Goal: Task Accomplishment & Management: Complete application form

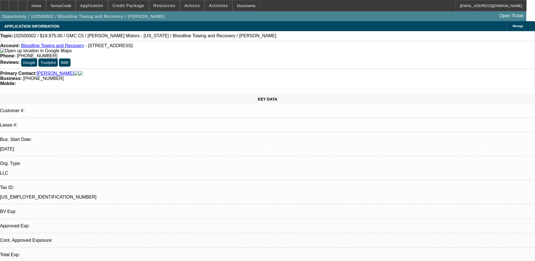
select select "0.15"
select select "2"
select select "0"
select select "6"
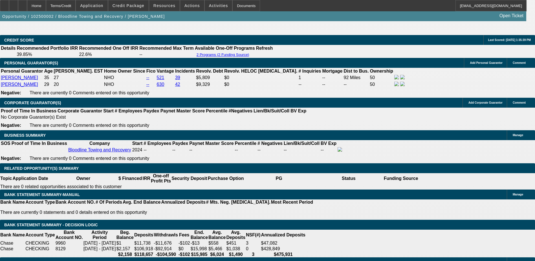
scroll to position [847, 0]
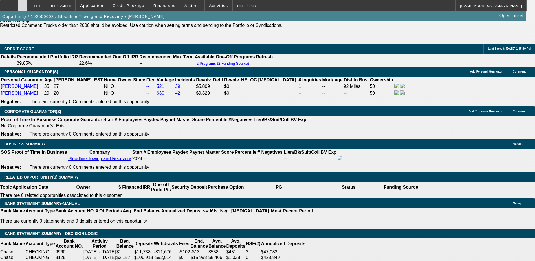
click at [27, 5] on div at bounding box center [22, 5] width 9 height 11
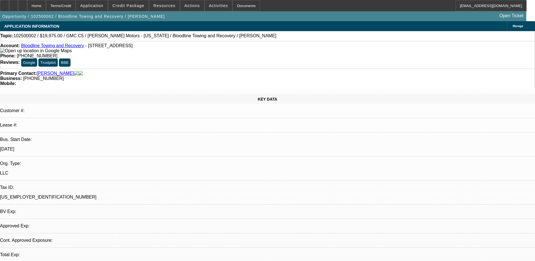
select select "0.15"
select select "2"
select select "0"
select select "1"
select select "2"
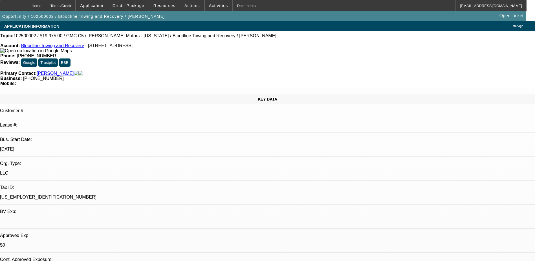
select select "6"
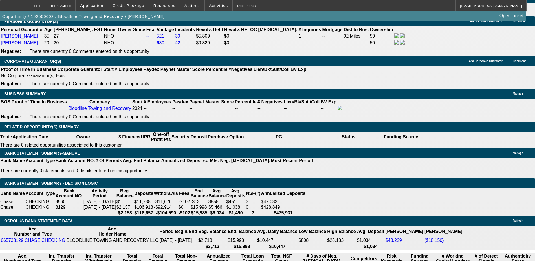
scroll to position [818, 0]
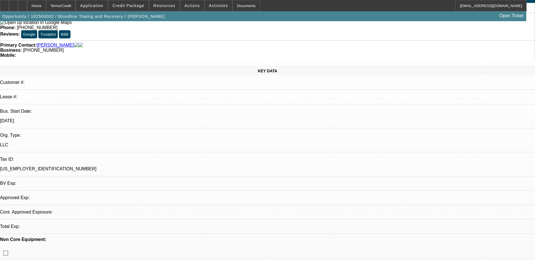
select select "0.15"
select select "2"
select select "0"
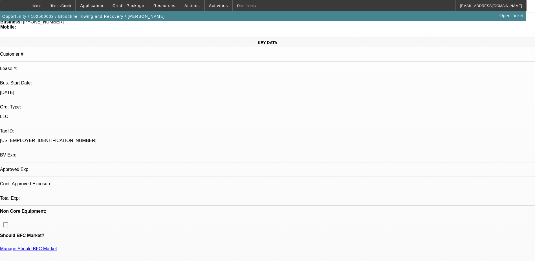
select select "1"
select select "2"
select select "6"
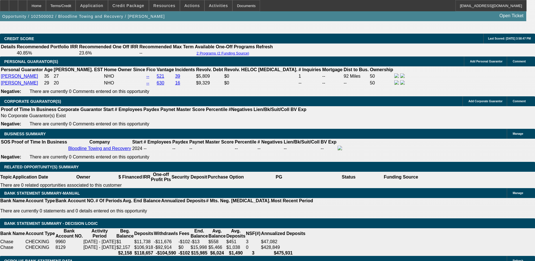
scroll to position [905, 0]
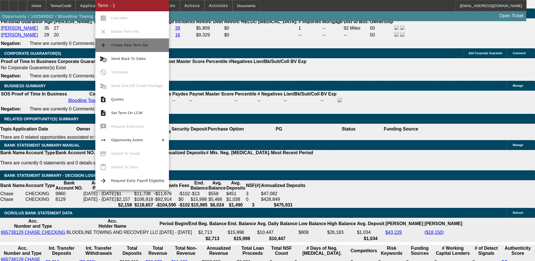
click at [132, 45] on span "Create New Term Set" at bounding box center [129, 45] width 37 height 4
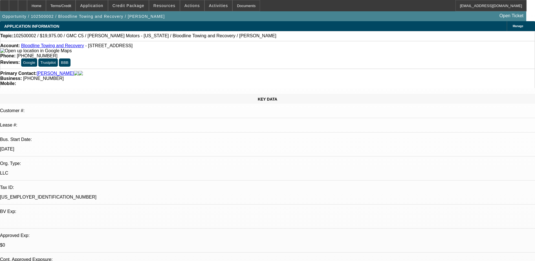
select select "0.15"
select select "2"
select select "0"
select select "0.15"
select select "2"
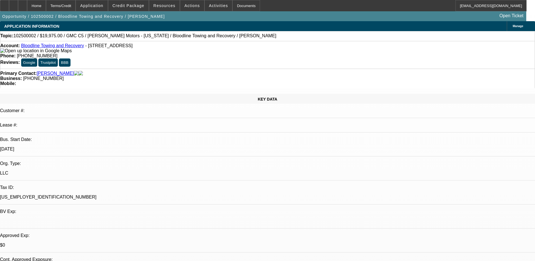
select select "0"
select select "1"
select select "2"
select select "6"
select select "1"
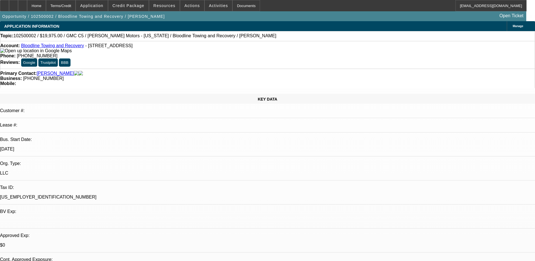
select select "2"
select select "6"
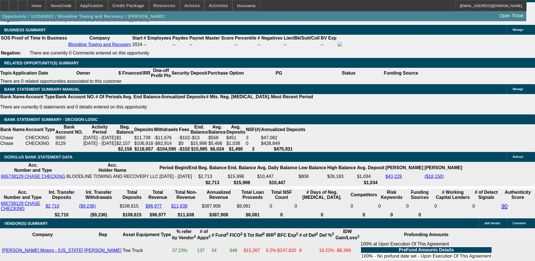
scroll to position [988, 0]
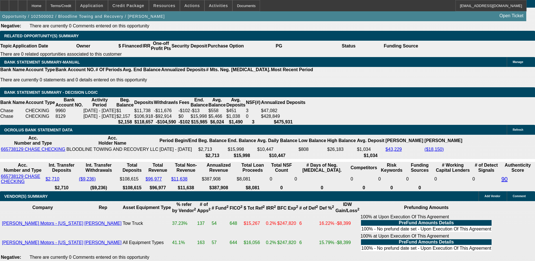
scroll to position [959, 0]
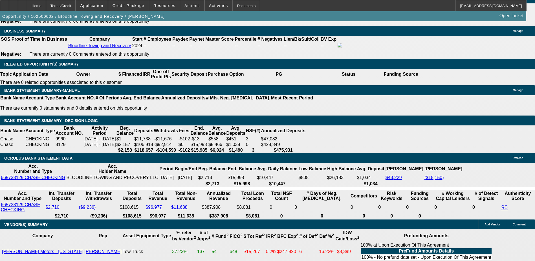
type input "$3,525.00"
select select "0"
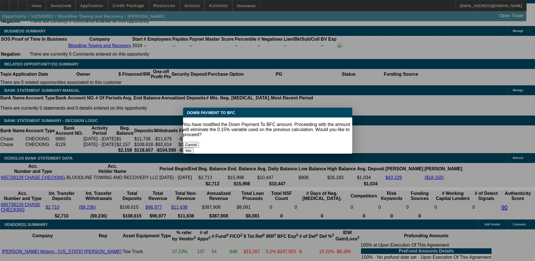
scroll to position [0, 0]
click at [194, 148] on button "Yes" at bounding box center [188, 151] width 11 height 6
type input "$0.00"
type input "UNKNOWN"
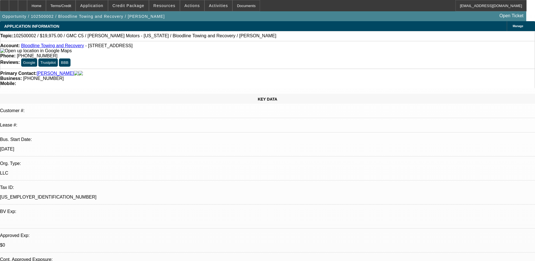
scroll to position [959, 0]
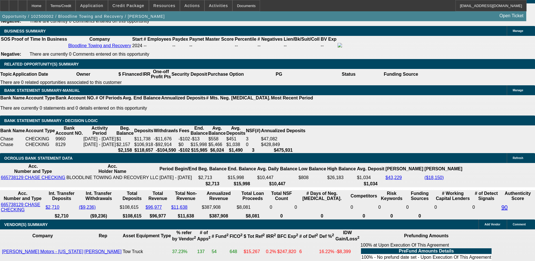
type input "$2,572.58"
type input "$1,286.29"
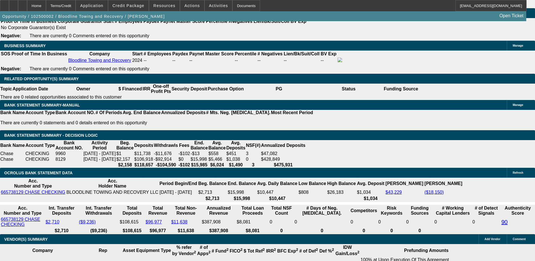
scroll to position [931, 0]
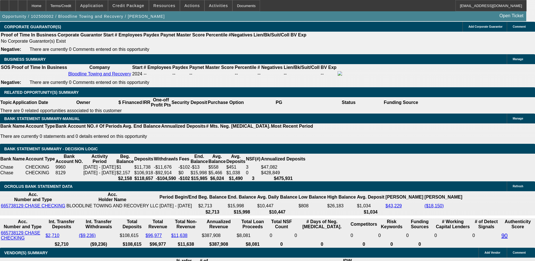
type input "$11,000.00"
type input "$1,368.40"
type input "$684.20"
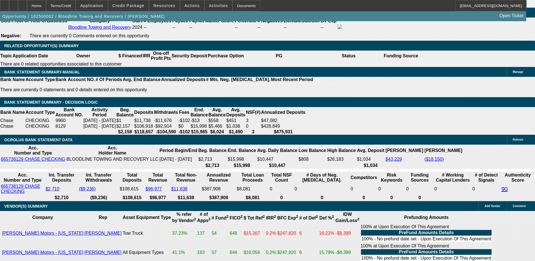
scroll to position [988, 0]
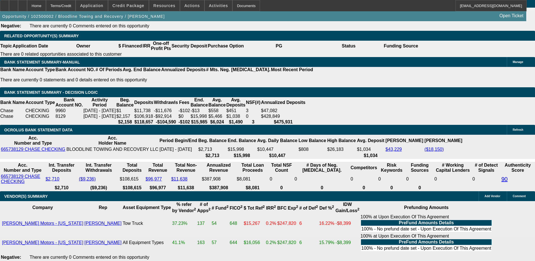
drag, startPoint x: 122, startPoint y: 129, endPoint x: 135, endPoint y: 130, distance: 12.4
type input "45"
type input "$1,085.62"
type input "$542.81"
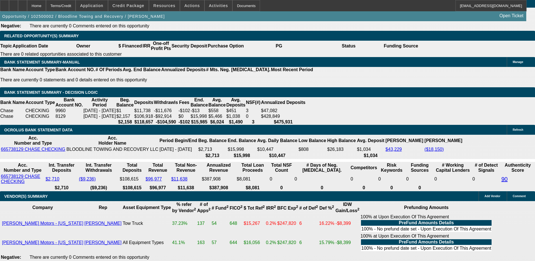
type input "$1,597.98"
type input "$798.99"
type input "4"
type input "$1,085.62"
type input "$542.81"
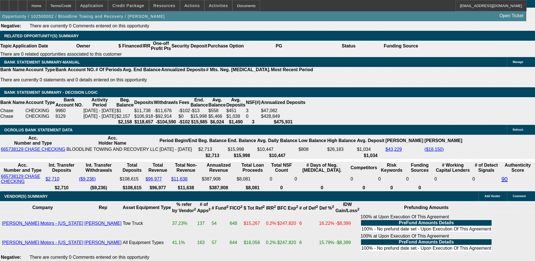
type input "40"
type input "$1,529.70"
type input "$764.85"
type input "40"
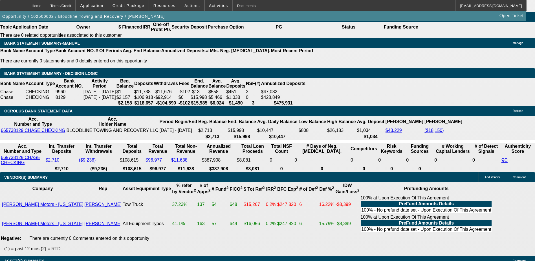
scroll to position [1016, 0]
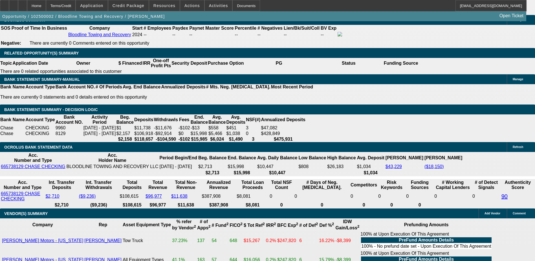
scroll to position [988, 0]
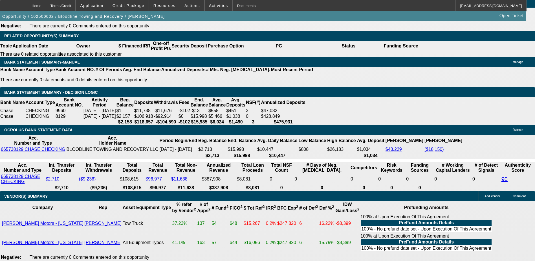
select select "0"
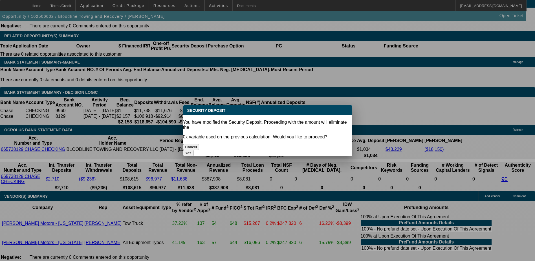
scroll to position [0, 0]
click at [194, 150] on button "Yes" at bounding box center [188, 153] width 11 height 6
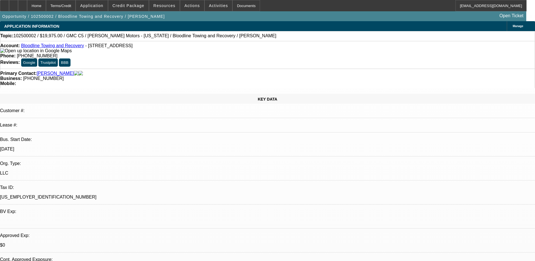
type input "$0.00"
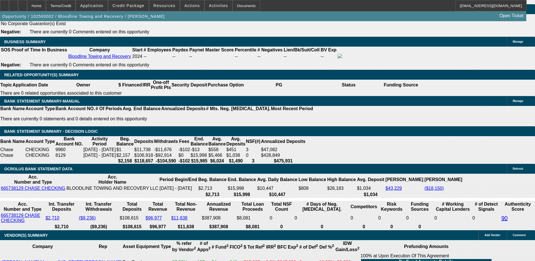
scroll to position [1016, 0]
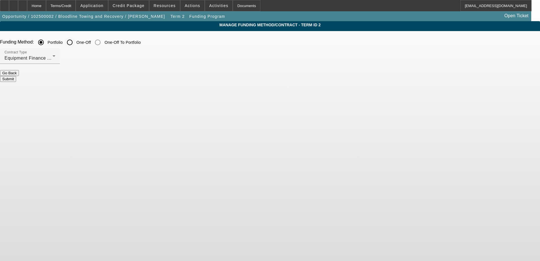
click at [75, 42] on input "One-Off" at bounding box center [69, 42] width 11 height 11
radio input "true"
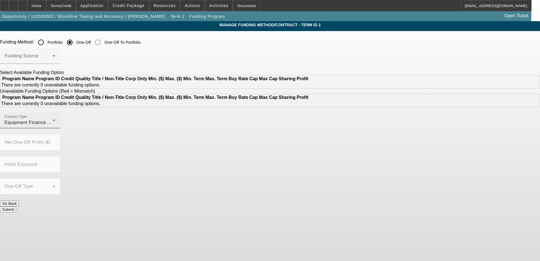
click at [55, 128] on div "Contract Type Equipment Finance Agreement" at bounding box center [30, 120] width 51 height 16
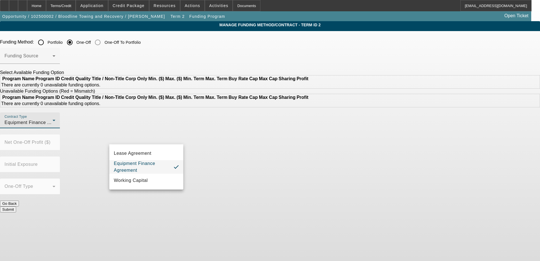
click at [179, 41] on div at bounding box center [270, 130] width 540 height 261
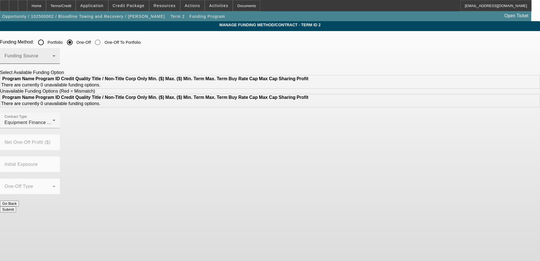
click at [55, 52] on div "Funding Source" at bounding box center [30, 56] width 51 height 16
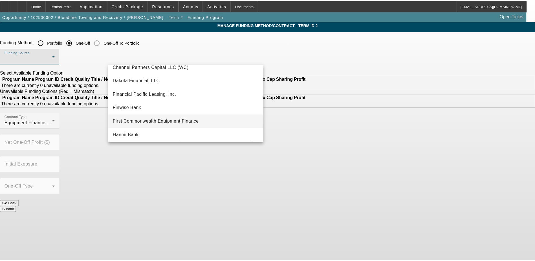
scroll to position [47, 0]
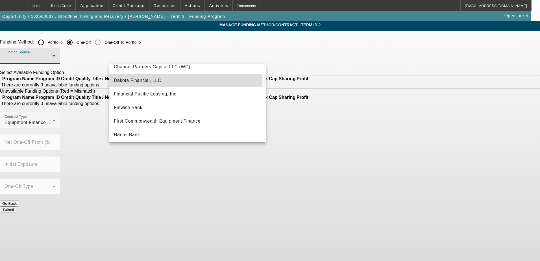
click at [182, 82] on mat-option "Dakota Financial, LLC" at bounding box center [187, 81] width 156 height 14
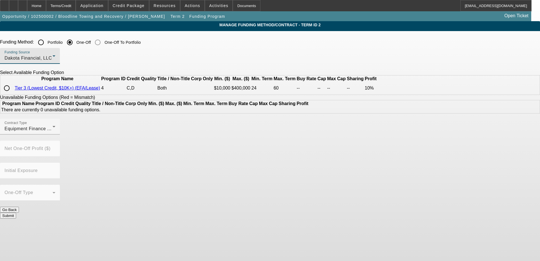
click at [12, 94] on input "radio" at bounding box center [6, 87] width 11 height 11
radio input "true"
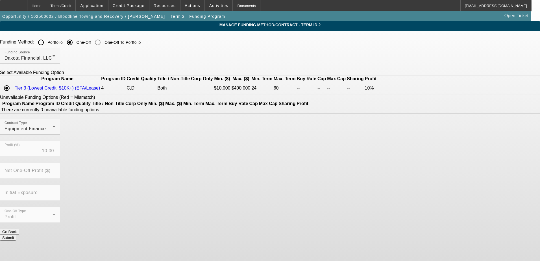
click at [16, 235] on button "Submit" at bounding box center [8, 238] width 16 height 6
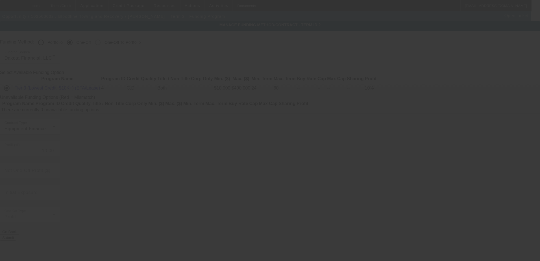
click at [172, 149] on div at bounding box center [270, 130] width 540 height 261
click at [177, 146] on div at bounding box center [270, 130] width 540 height 261
radio input "true"
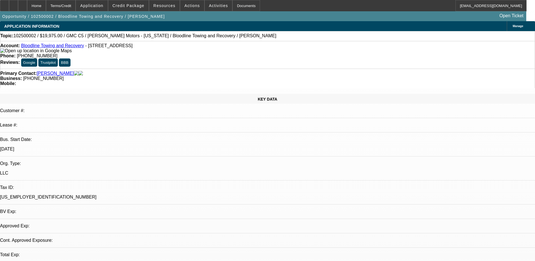
select select "0"
select select "2"
select select "0"
select select "6"
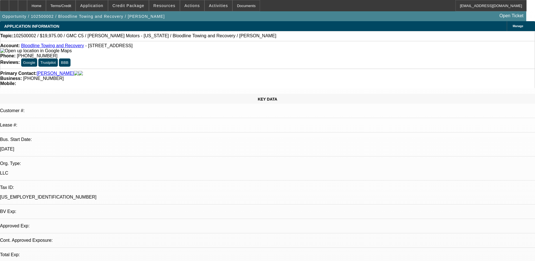
select select "0.15"
select select "2"
select select "0"
select select "6"
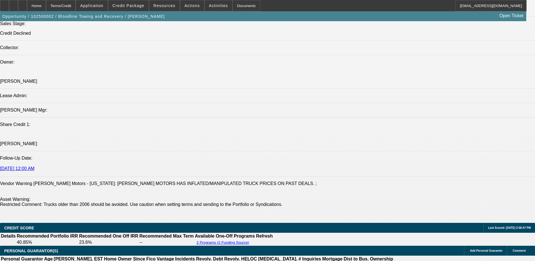
scroll to position [677, 0]
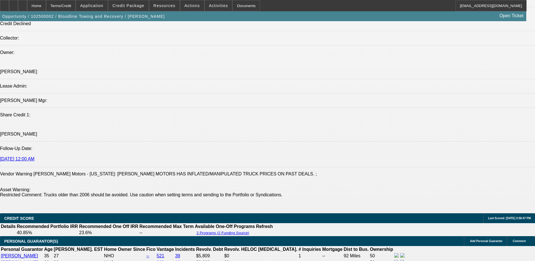
drag, startPoint x: 34, startPoint y: 161, endPoint x: 102, endPoint y: 179, distance: 70.4
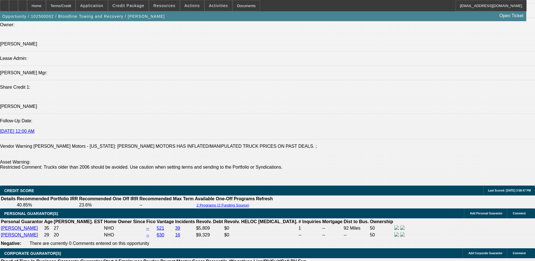
scroll to position [705, 0]
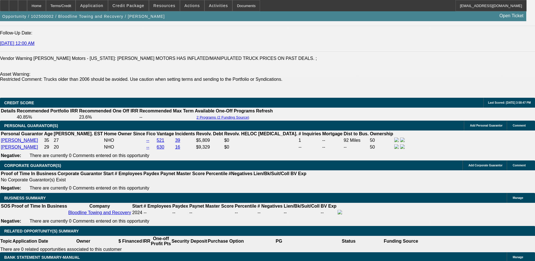
scroll to position [762, 0]
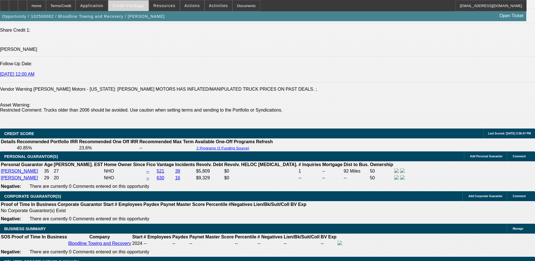
click at [143, 4] on span "Credit Package" at bounding box center [129, 5] width 32 height 5
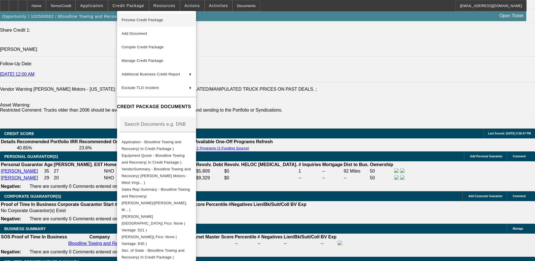
click at [179, 22] on span "Preview Credit Package" at bounding box center [157, 20] width 70 height 7
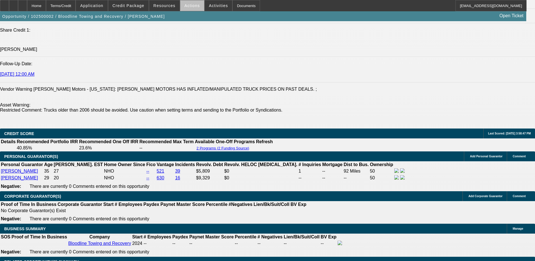
click at [192, 7] on span "Actions" at bounding box center [193, 5] width 16 height 5
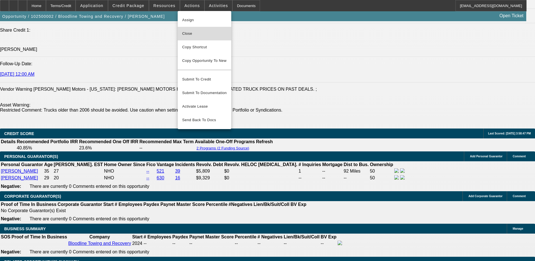
click at [198, 33] on span "Close" at bounding box center [204, 33] width 45 height 7
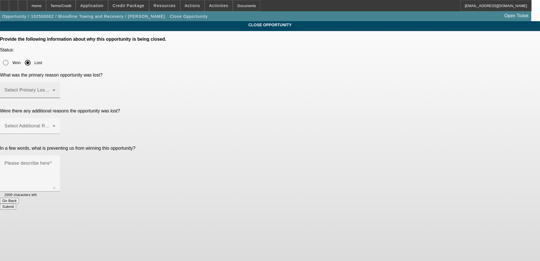
click at [64, 87] on mat-label "Select Primary Lost Reason" at bounding box center [35, 89] width 60 height 5
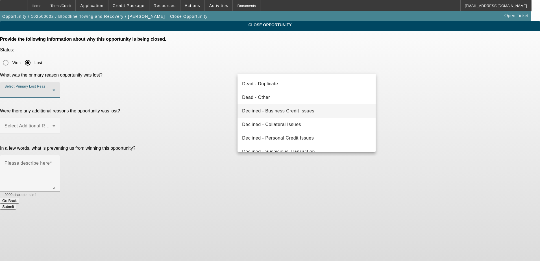
scroll to position [76, 0]
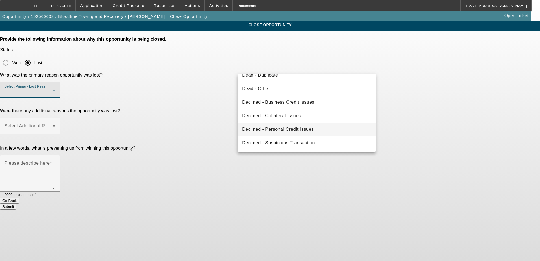
click at [313, 126] on mat-option "Declined - Personal Credit Issues" at bounding box center [306, 129] width 138 height 14
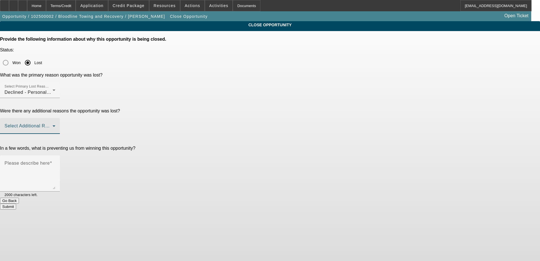
click at [52, 125] on span at bounding box center [29, 128] width 48 height 7
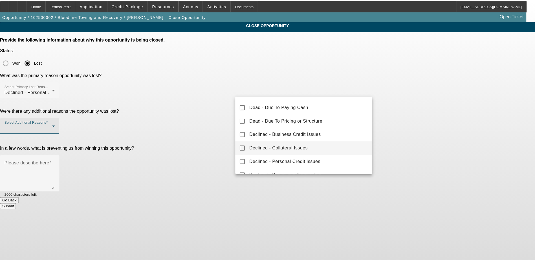
scroll to position [62, 0]
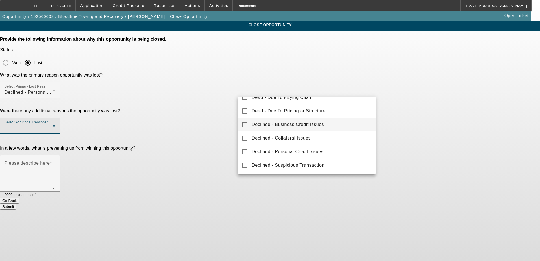
click at [310, 129] on mat-option "Declined - Business Credit Issues" at bounding box center [306, 125] width 138 height 14
click at [201, 103] on div at bounding box center [270, 130] width 540 height 261
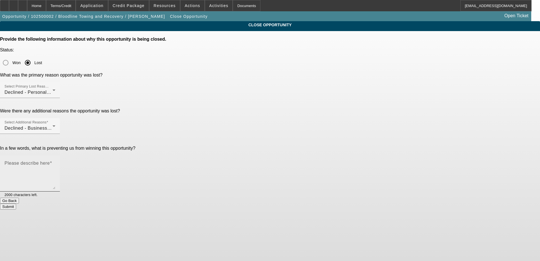
click at [55, 162] on textarea "Please describe here" at bounding box center [30, 175] width 51 height 27
type textarea "Bad credit"
click at [16, 203] on button "Submit" at bounding box center [8, 206] width 16 height 6
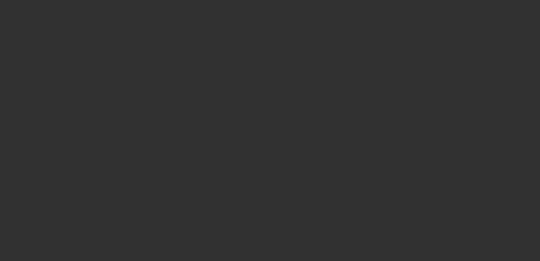
select select "0"
select select "2"
select select "0"
select select "1"
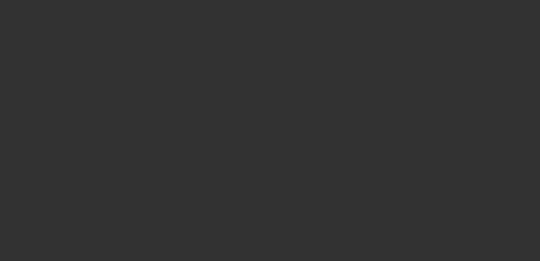
select select "0"
select select "2"
select select "0"
select select "1"
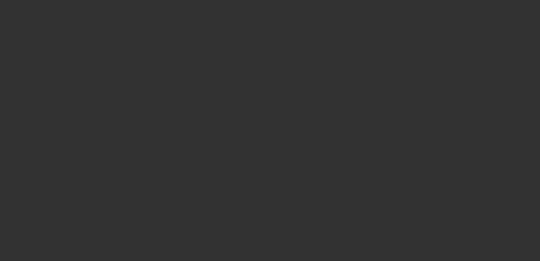
select select "0"
select select "2"
select select "0.1"
select select "4"
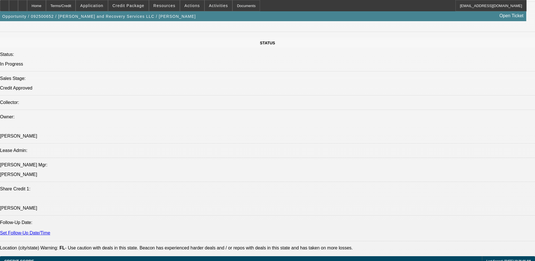
scroll to position [593, 0]
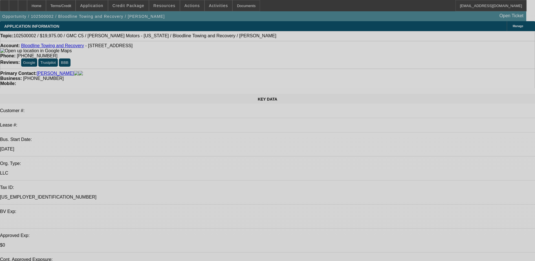
select select "0"
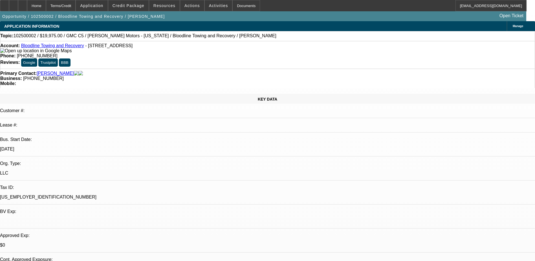
select select "0"
select select "2"
select select "0"
select select "6"
select select "0.15"
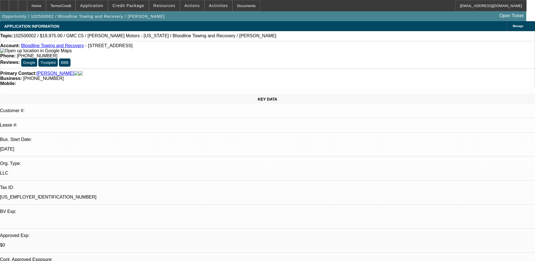
select select "2"
select select "0"
select select "6"
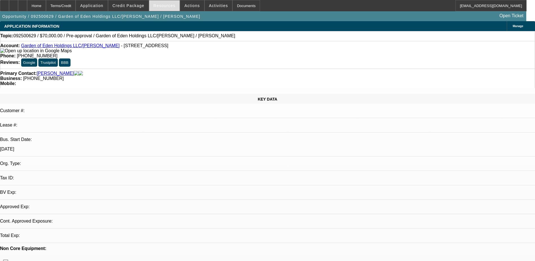
select select "0"
select select "2"
select select "0.1"
select select "1"
select select "2"
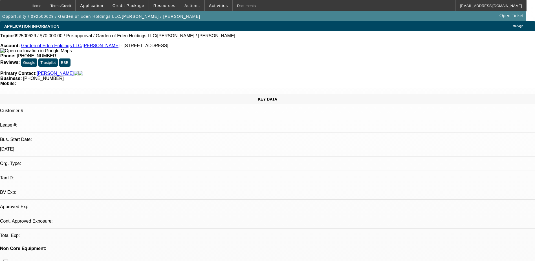
select select "4"
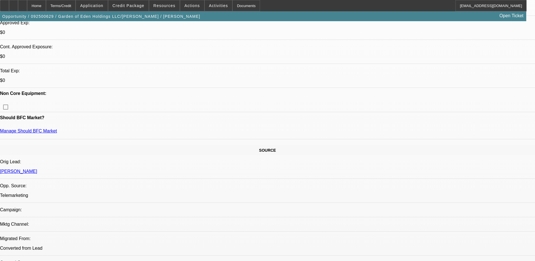
scroll to position [198, 0]
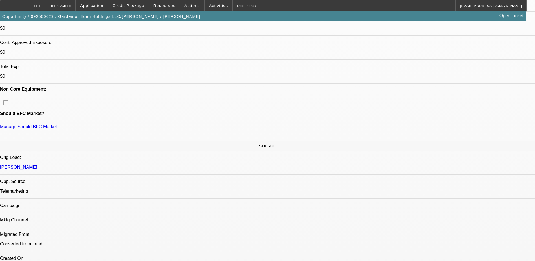
drag, startPoint x: 168, startPoint y: 82, endPoint x: 188, endPoint y: 82, distance: 19.5
drag, startPoint x: 188, startPoint y: 82, endPoint x: 189, endPoint y: 90, distance: 8.5
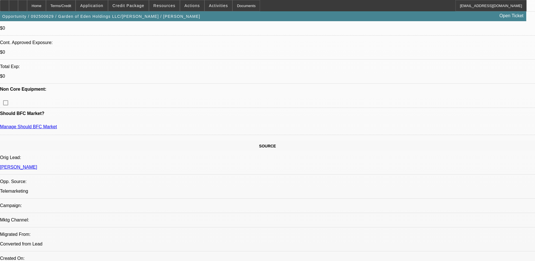
click at [133, 0] on span at bounding box center [128, 6] width 40 height 14
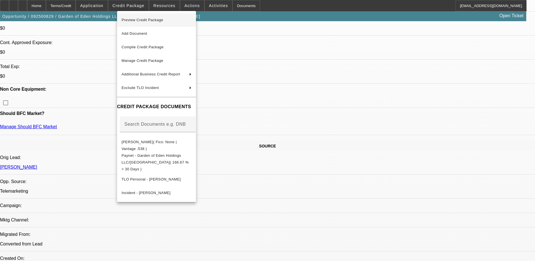
click at [174, 21] on span "Preview Credit Package" at bounding box center [157, 20] width 70 height 7
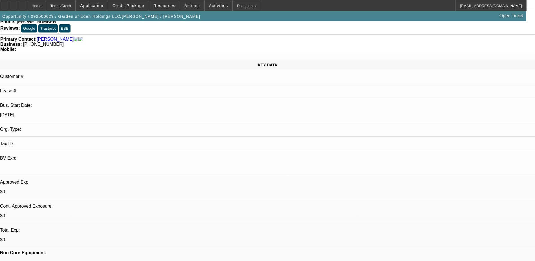
scroll to position [0, 0]
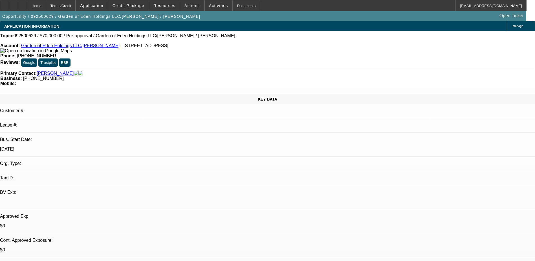
drag, startPoint x: 89, startPoint y: 47, endPoint x: 167, endPoint y: 47, distance: 78.2
click at [167, 47] on div "Account: Garden of Eden Holdings LLC/Karnis - 93 Yacht Harbor Dr, Rancho Palos …" at bounding box center [267, 48] width 535 height 10
drag, startPoint x: 167, startPoint y: 47, endPoint x: 164, endPoint y: 56, distance: 9.6
click at [164, 53] on div "Account: Garden of Eden Holdings LLC/Karnis - 93 Yacht Harbor Dr, Rancho Palos …" at bounding box center [267, 48] width 535 height 10
drag, startPoint x: 165, startPoint y: 47, endPoint x: 90, endPoint y: 46, distance: 75.1
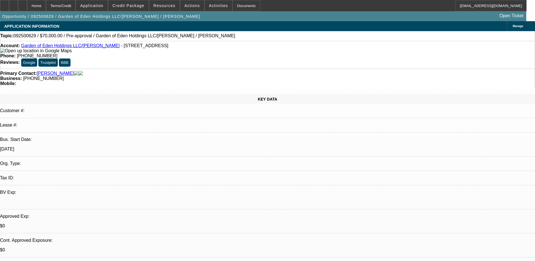
click at [90, 46] on div "Account: Garden of Eden Holdings LLC/Karnis - 93 Yacht Harbor Dr, Rancho Palos …" at bounding box center [267, 48] width 535 height 10
drag, startPoint x: 221, startPoint y: 47, endPoint x: 197, endPoint y: 47, distance: 24.6
click at [197, 53] on div "Phone: (312) 806-0011" at bounding box center [267, 55] width 535 height 5
drag, startPoint x: 197, startPoint y: 47, endPoint x: 205, endPoint y: 51, distance: 9.5
click at [205, 51] on div "Account: Garden of Eden Holdings LLC/Karnis - 93 Yacht Harbor Dr, Rancho Palos …" at bounding box center [267, 55] width 535 height 28
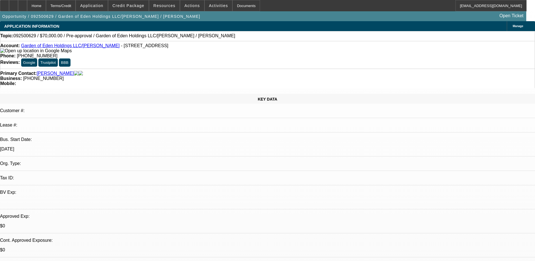
drag, startPoint x: 169, startPoint y: 84, endPoint x: 309, endPoint y: 84, distance: 140.0
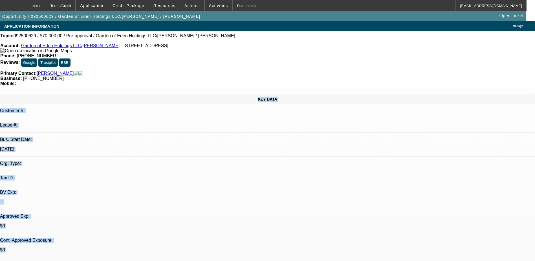
drag, startPoint x: 306, startPoint y: 84, endPoint x: 47, endPoint y: 83, distance: 259.6
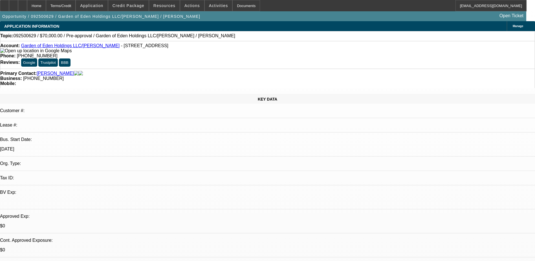
drag, startPoint x: 168, startPoint y: 86, endPoint x: 192, endPoint y: 84, distance: 24.6
drag, startPoint x: 192, startPoint y: 84, endPoint x: 198, endPoint y: 83, distance: 5.4
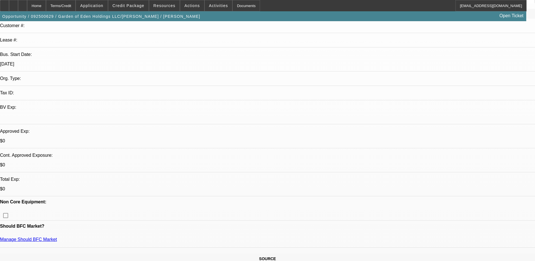
scroll to position [85, 0]
click at [130, 3] on span "Credit Package" at bounding box center [129, 5] width 32 height 5
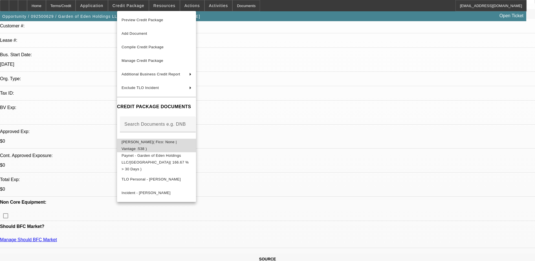
click at [164, 142] on span "Transunion - Cohen, Maoz( Fico: None | Vantage :538 )" at bounding box center [149, 145] width 55 height 11
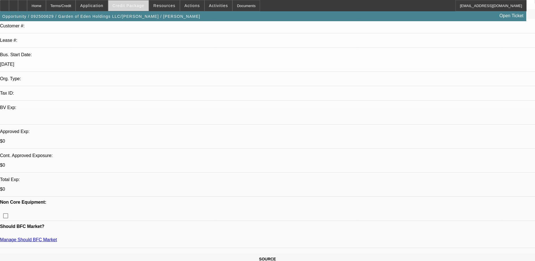
click at [139, 5] on span "Credit Package" at bounding box center [129, 5] width 32 height 5
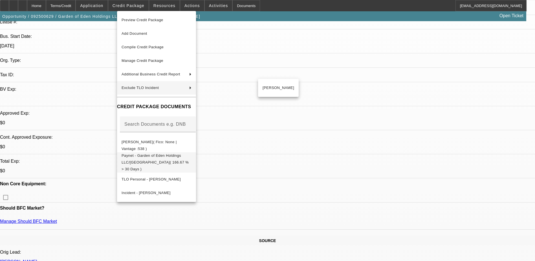
scroll to position [113, 0]
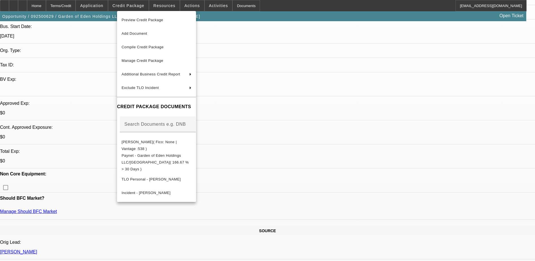
click at [133, 6] on div at bounding box center [267, 130] width 535 height 261
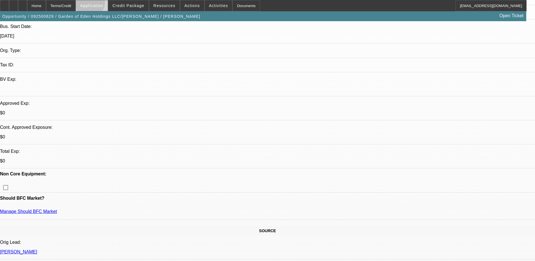
click at [103, 4] on span "Application" at bounding box center [91, 5] width 23 height 5
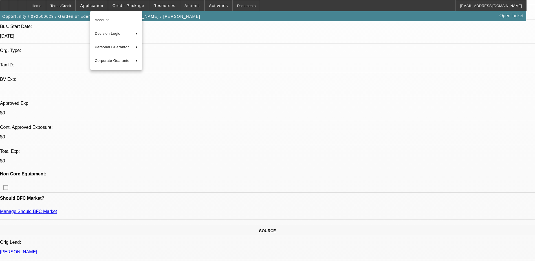
click at [127, 6] on div at bounding box center [267, 130] width 535 height 261
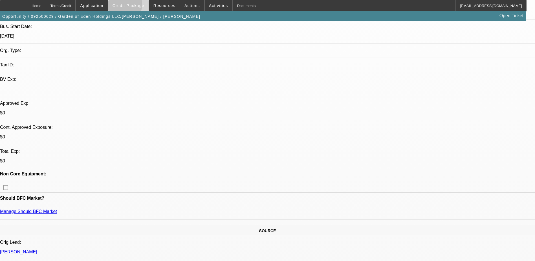
click at [128, 6] on span "Credit Package" at bounding box center [129, 5] width 32 height 5
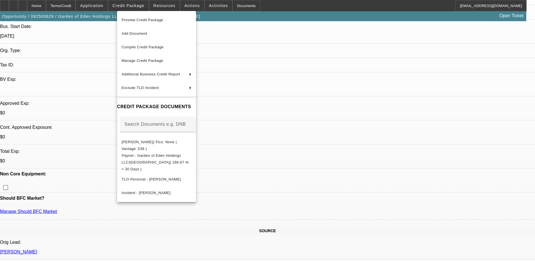
click at [133, 5] on div at bounding box center [267, 130] width 535 height 261
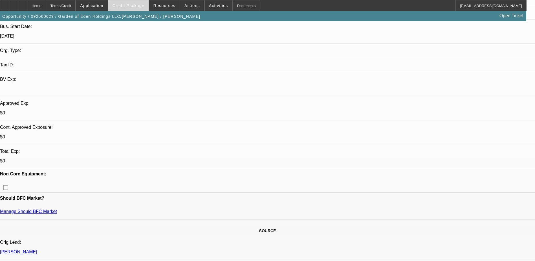
click at [132, 5] on span "Credit Package" at bounding box center [129, 5] width 32 height 5
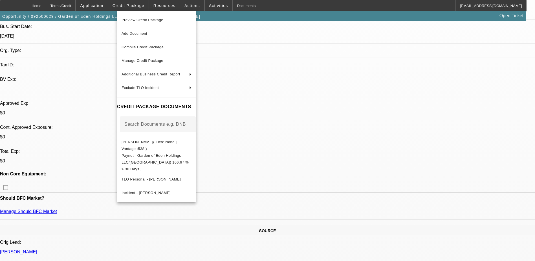
click at [357, 178] on div at bounding box center [267, 130] width 535 height 261
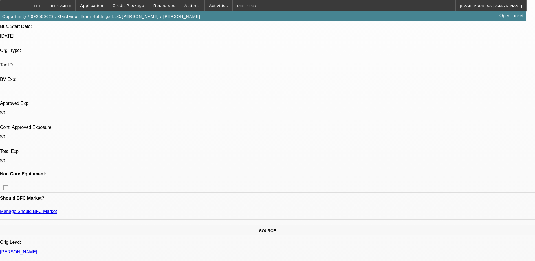
drag, startPoint x: 356, startPoint y: 159, endPoint x: 355, endPoint y: 163, distance: 4.6
drag, startPoint x: 358, startPoint y: 175, endPoint x: 355, endPoint y: 165, distance: 10.2
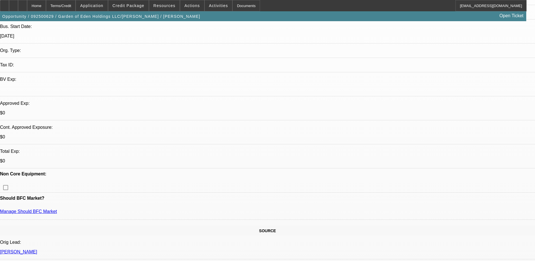
drag, startPoint x: 355, startPoint y: 165, endPoint x: 355, endPoint y: 159, distance: 5.7
drag, startPoint x: 353, startPoint y: 145, endPoint x: 358, endPoint y: 171, distance: 26.6
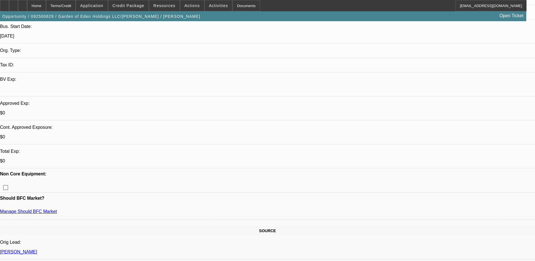
click at [141, 2] on span at bounding box center [128, 6] width 40 height 14
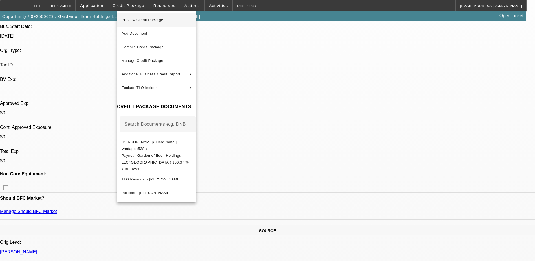
click at [176, 19] on span "Preview Credit Package" at bounding box center [157, 20] width 70 height 7
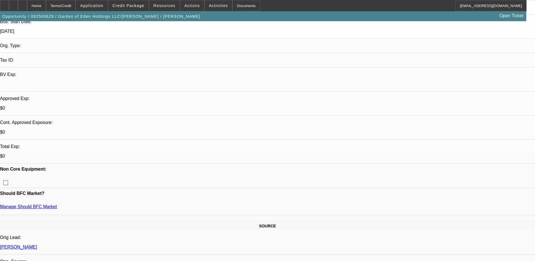
scroll to position [169, 0]
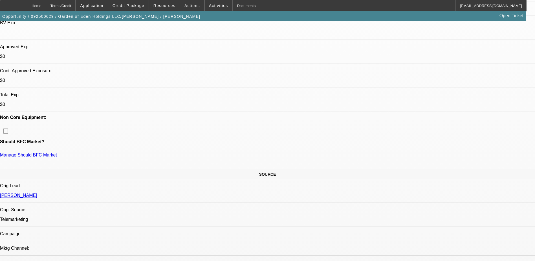
click at [187, 8] on span "Actions" at bounding box center [193, 5] width 16 height 5
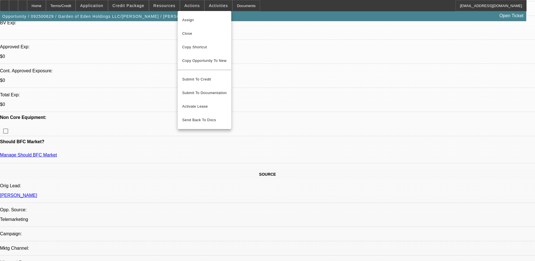
click at [354, 97] on div at bounding box center [267, 130] width 535 height 261
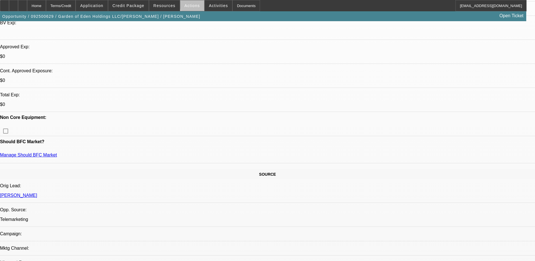
click at [193, 5] on span "Actions" at bounding box center [193, 5] width 16 height 5
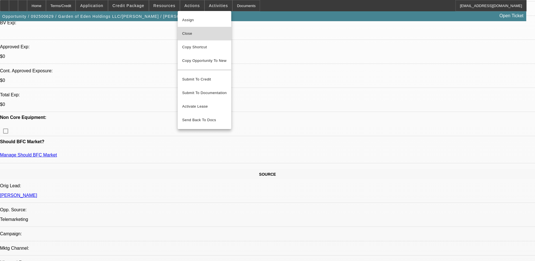
click at [197, 32] on span "Close" at bounding box center [204, 33] width 45 height 7
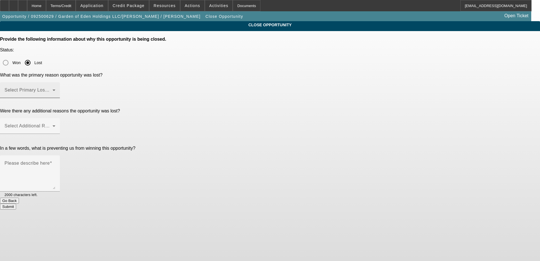
click at [64, 87] on mat-label "Select Primary Lost Reason" at bounding box center [35, 89] width 60 height 5
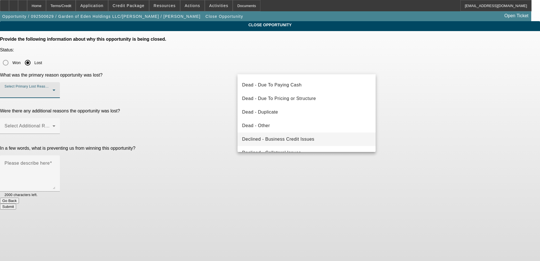
scroll to position [56, 0]
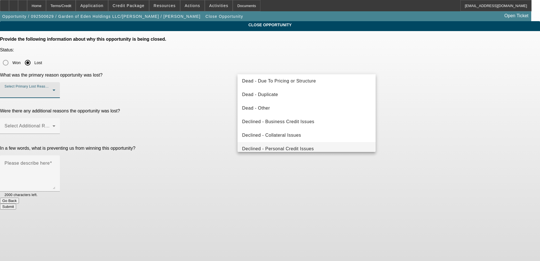
click at [315, 144] on mat-option "Declined - Personal Credit Issues" at bounding box center [306, 149] width 138 height 14
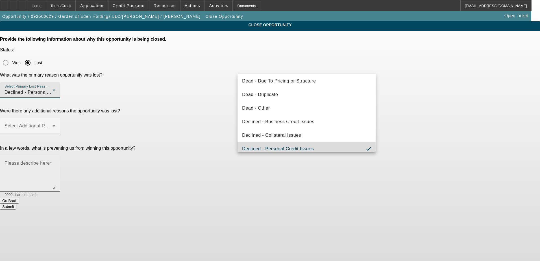
scroll to position [60, 0]
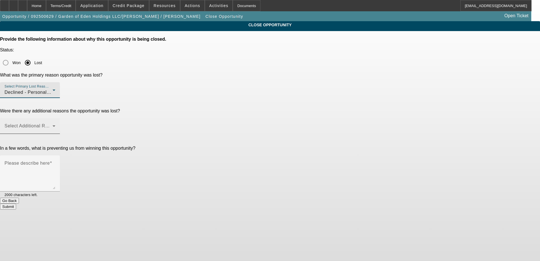
click at [52, 125] on span at bounding box center [29, 128] width 48 height 7
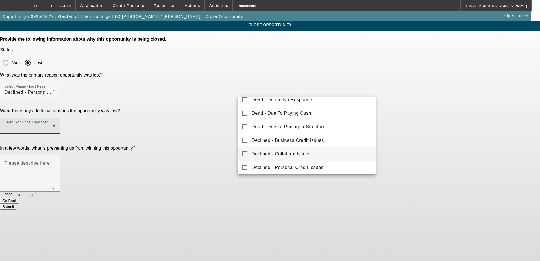
scroll to position [56, 0]
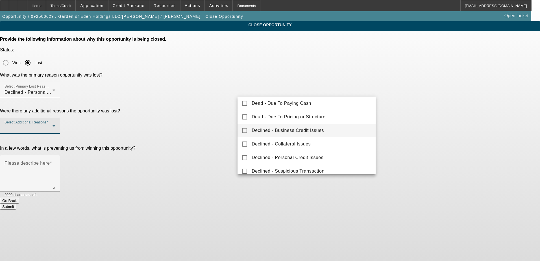
click at [296, 130] on span "Declined - Business Credit Issues" at bounding box center [287, 130] width 72 height 7
click at [221, 119] on div at bounding box center [270, 130] width 540 height 261
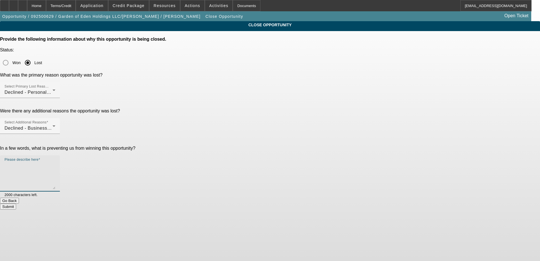
click at [55, 162] on textarea "Please describe here" at bounding box center [30, 175] width 51 height 27
drag, startPoint x: 342, startPoint y: 115, endPoint x: 332, endPoint y: 115, distance: 10.2
click at [55, 162] on textarea "told me im doing my job wrong by not approving 530 credit" at bounding box center [30, 175] width 51 height 27
drag, startPoint x: 344, startPoint y: 114, endPoint x: 223, endPoint y: 110, distance: 121.4
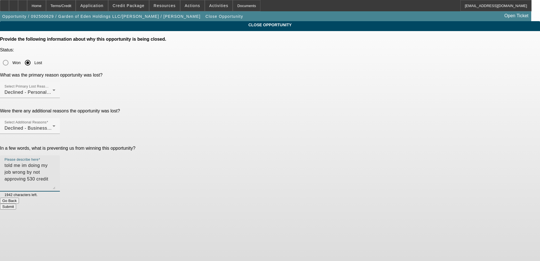
click at [222, 146] on div "In a few words, what is preventing us from winning this opportunity? Please des…" at bounding box center [270, 172] width 540 height 52
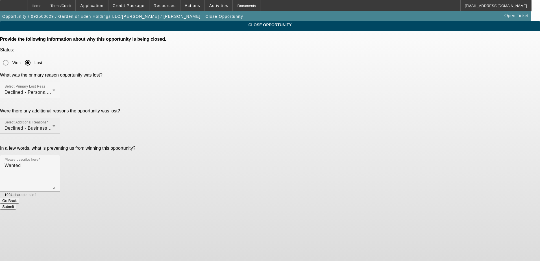
click at [55, 118] on div "Select Additional Reasons Declined - Business Credit Issues" at bounding box center [30, 126] width 51 height 16
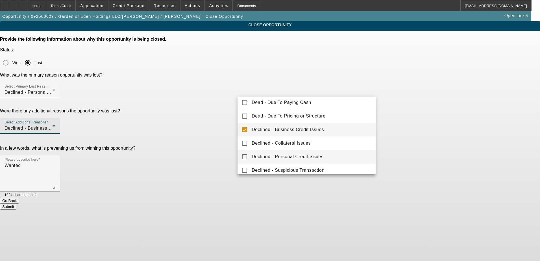
scroll to position [62, 0]
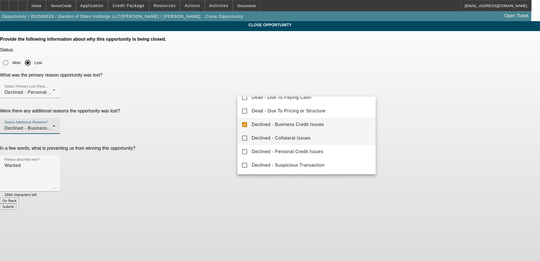
click at [311, 139] on mat-option "Declined - Collateral Issues" at bounding box center [306, 138] width 138 height 14
click at [194, 117] on div at bounding box center [270, 130] width 540 height 261
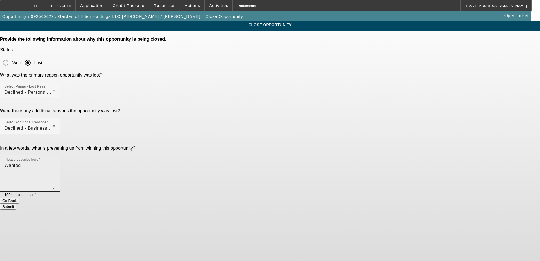
click at [55, 162] on textarea "Wanted" at bounding box center [30, 175] width 51 height 27
type textarea "Wanted escalades, bad credit, yelled at me"
click at [16, 203] on button "Submit" at bounding box center [8, 206] width 16 height 6
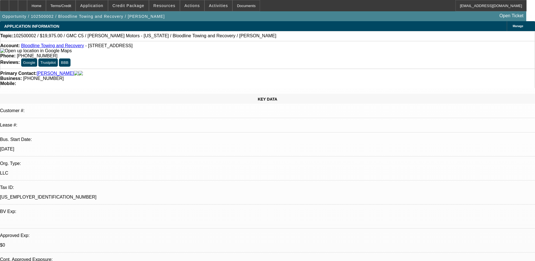
select select "0"
select select "2"
select select "0"
select select "6"
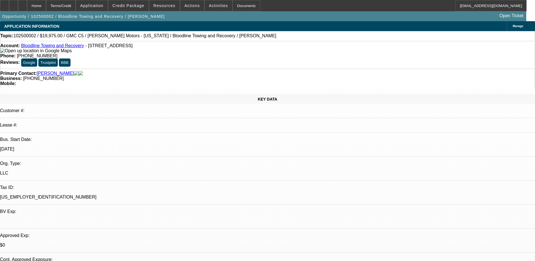
select select "0.15"
select select "2"
select select "0"
select select "6"
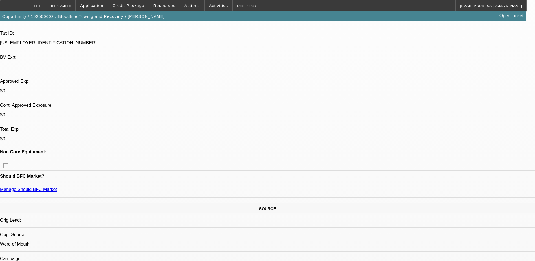
scroll to position [169, 0]
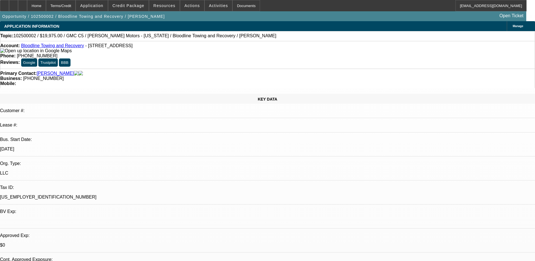
select select "0.15"
select select "2"
select select "0"
select select "6"
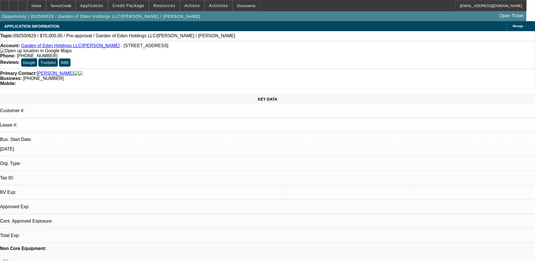
select select "0"
select select "2"
select select "0.1"
select select "1"
select select "2"
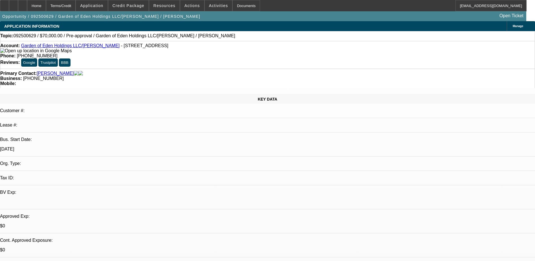
select select "4"
